Goal: Find specific page/section: Find specific page/section

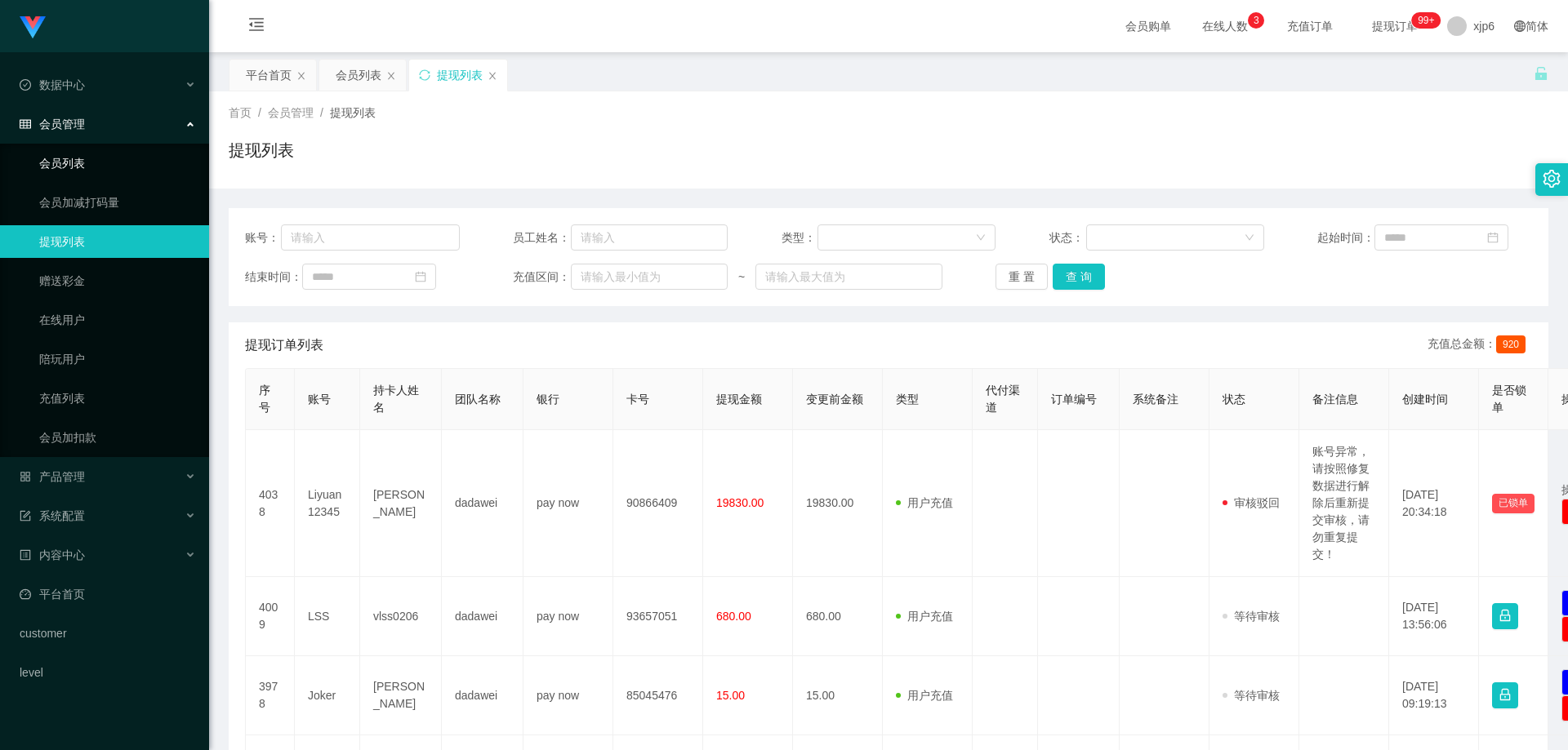
click at [82, 162] on link "会员列表" at bounding box center [118, 164] width 157 height 33
